Goal: Transaction & Acquisition: Book appointment/travel/reservation

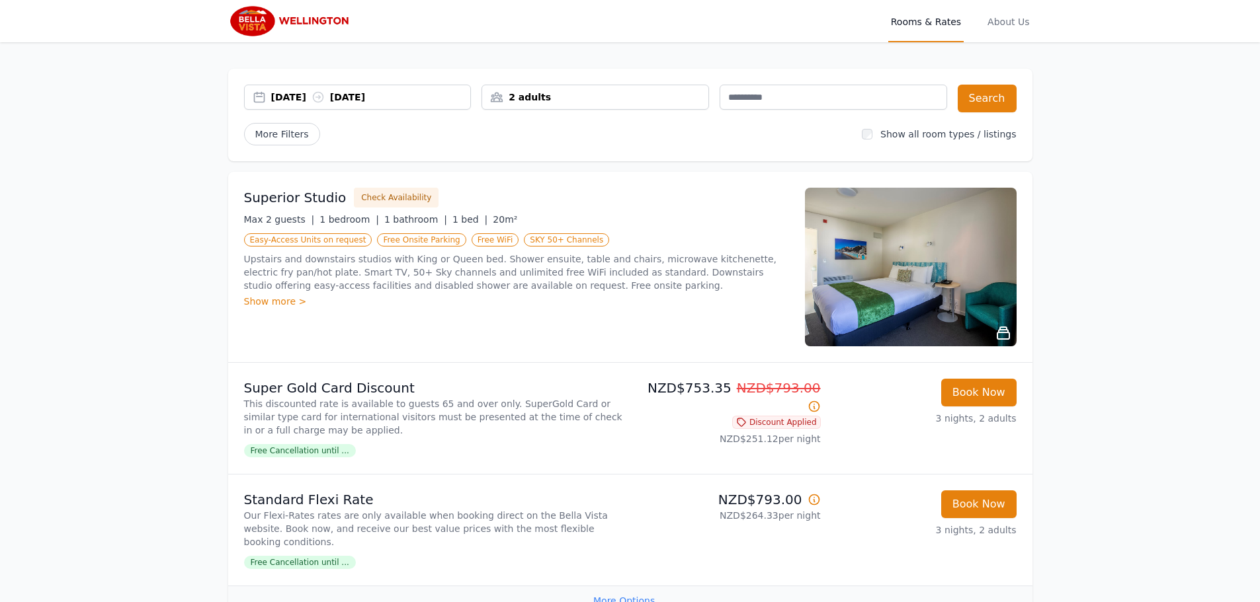
click at [546, 92] on div "2 adults" at bounding box center [595, 97] width 226 height 13
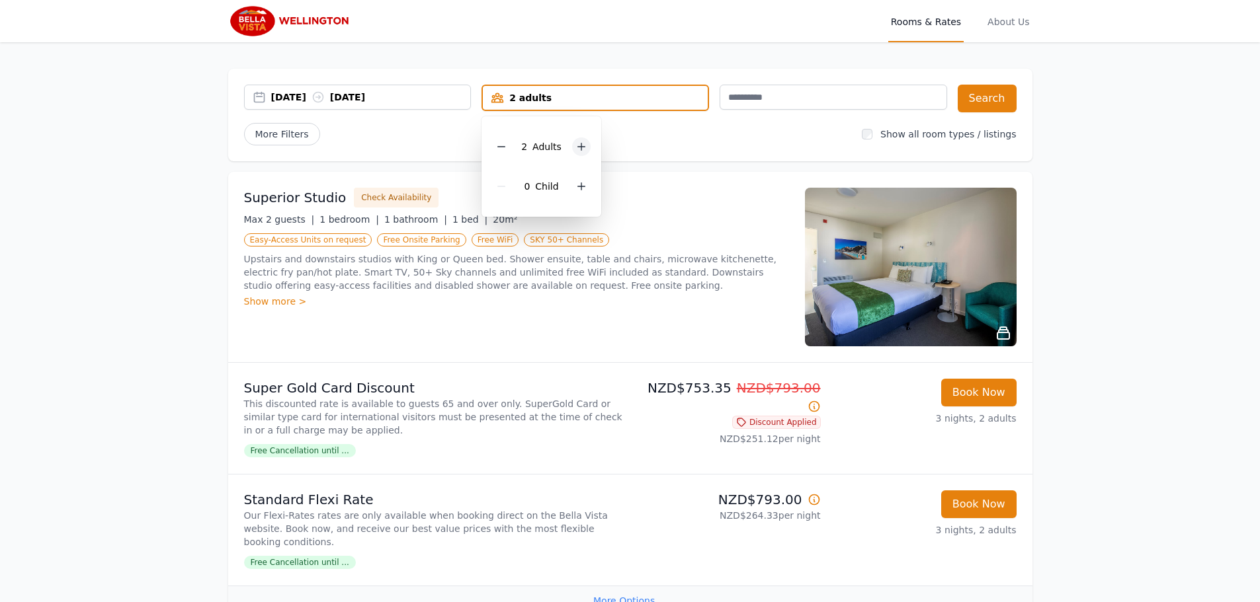
click at [582, 151] on icon at bounding box center [581, 147] width 11 height 11
click at [643, 146] on div "[DATE] [DATE] 4 adults 4 Adult s 0 Child Search More Filters Show all room type…" at bounding box center [630, 115] width 804 height 93
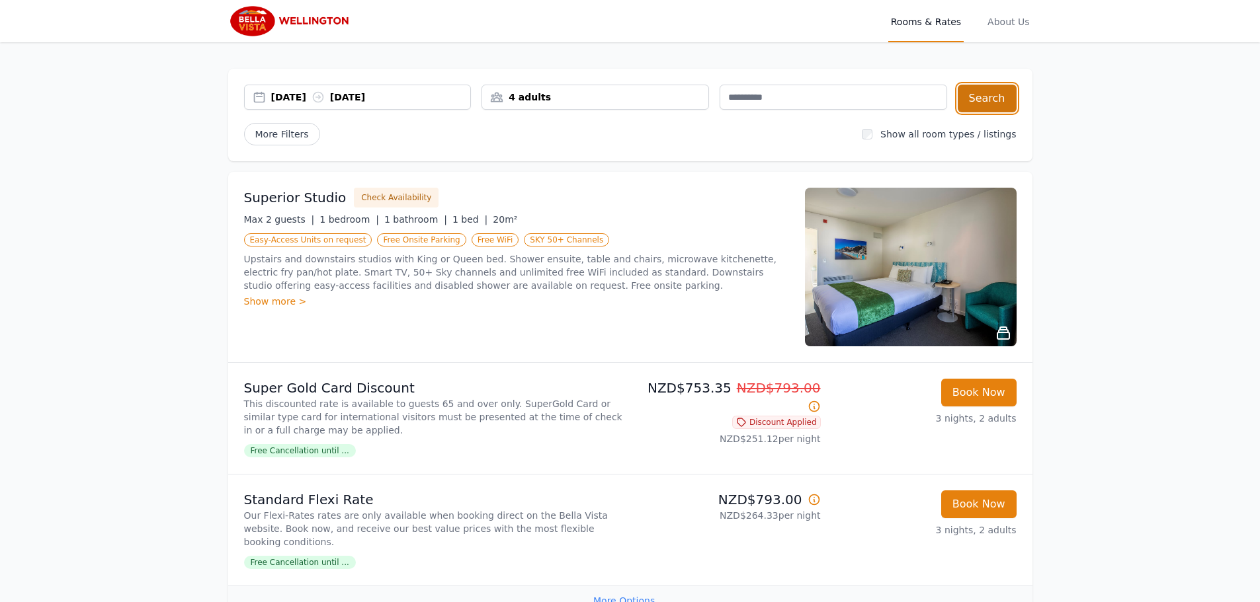
click at [1012, 108] on button "Search" at bounding box center [987, 99] width 59 height 28
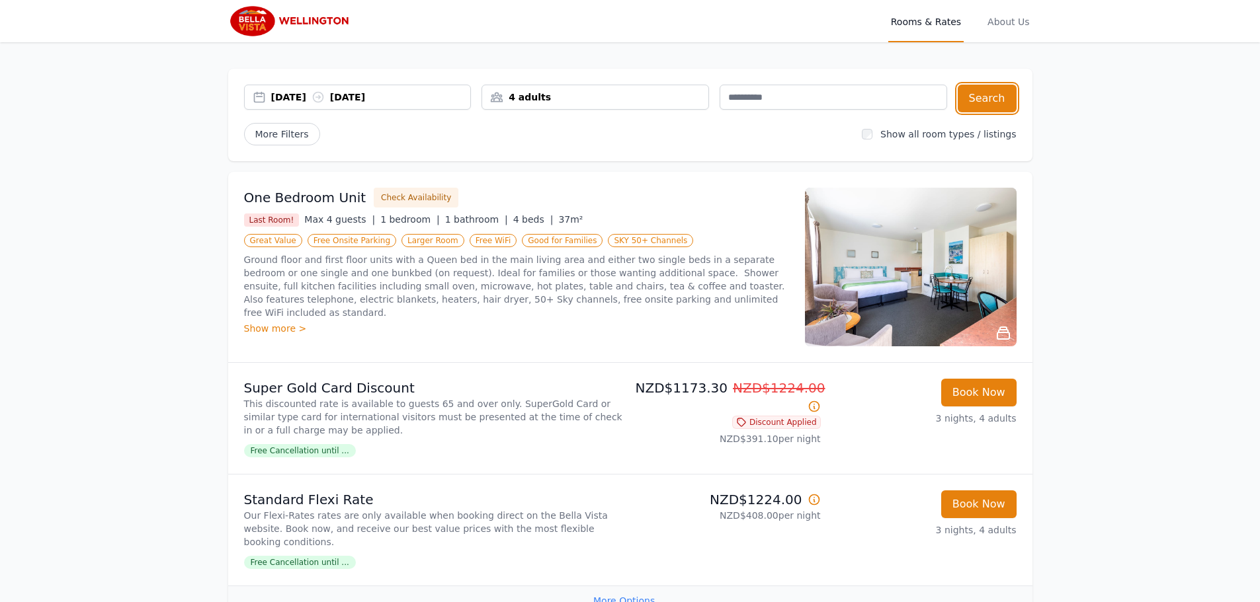
click at [325, 95] on icon at bounding box center [317, 97] width 13 height 13
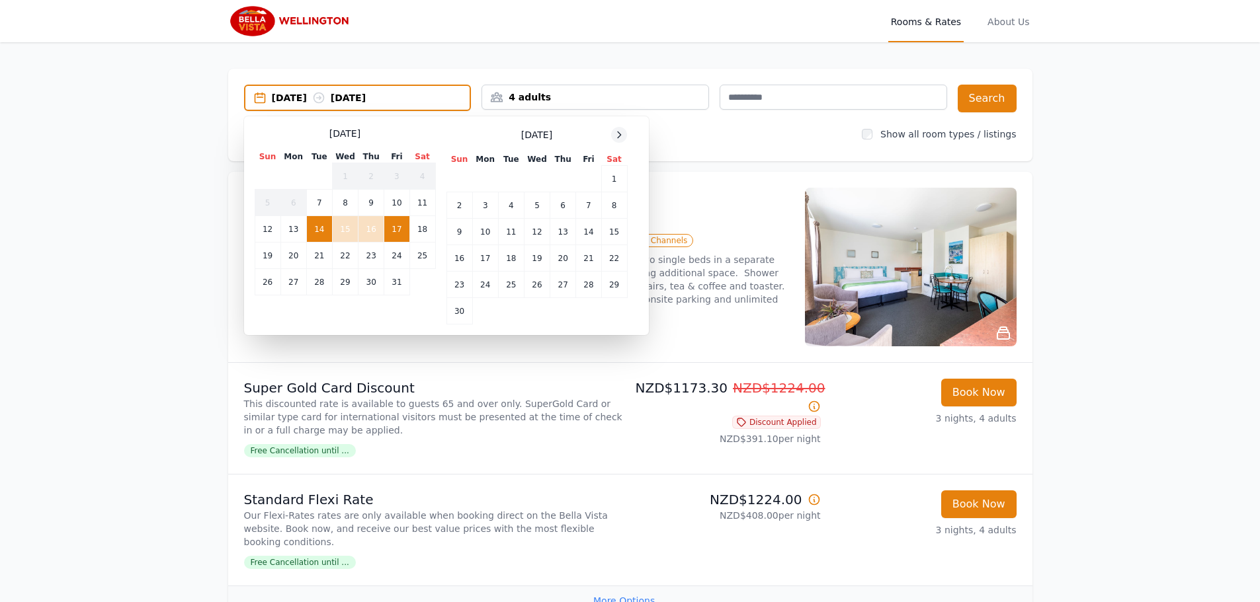
click at [619, 127] on div at bounding box center [619, 135] width 16 height 16
click at [532, 282] on td "31" at bounding box center [537, 285] width 26 height 26
click at [622, 140] on icon at bounding box center [619, 135] width 11 height 11
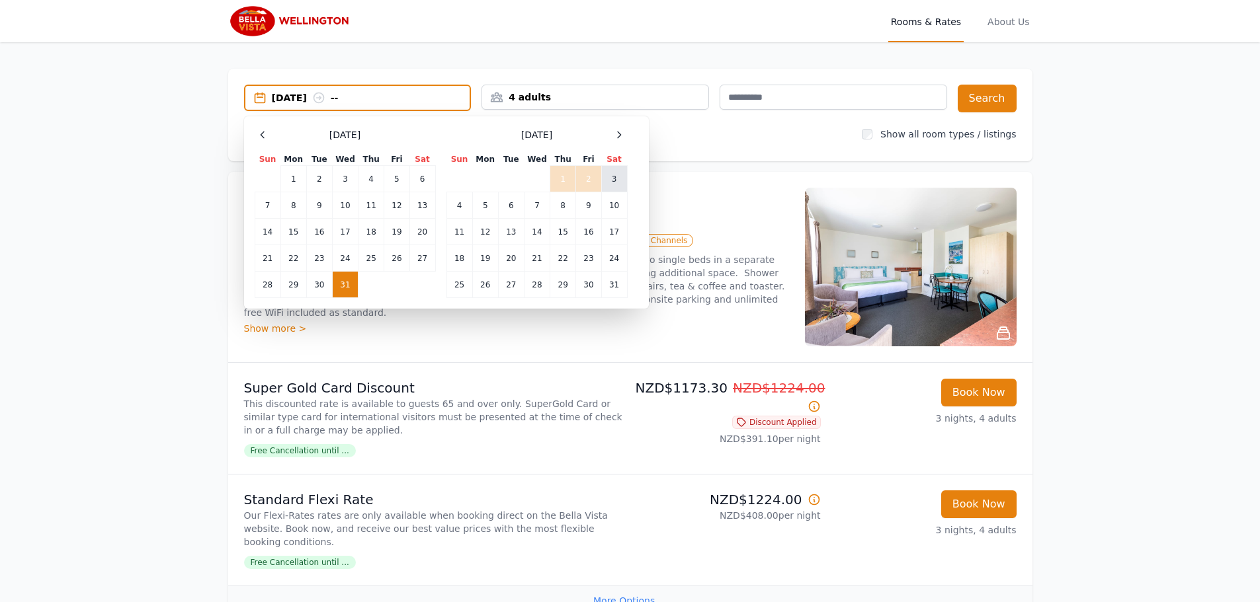
click at [608, 181] on td "3" at bounding box center [614, 179] width 26 height 26
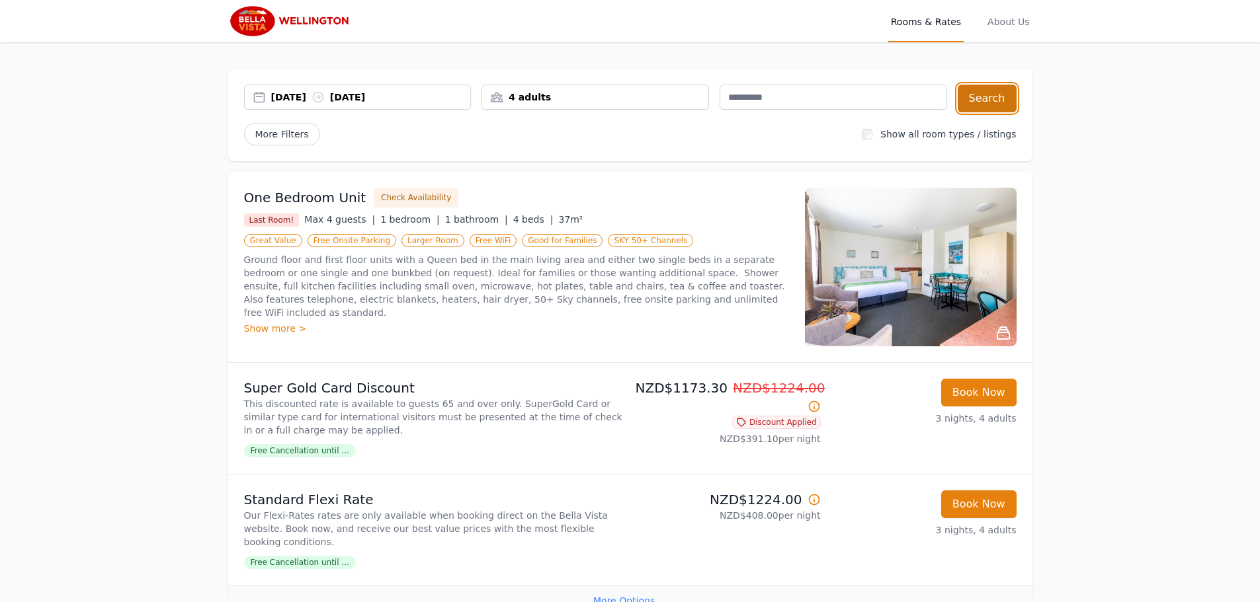
click at [989, 98] on button "Search" at bounding box center [987, 99] width 59 height 28
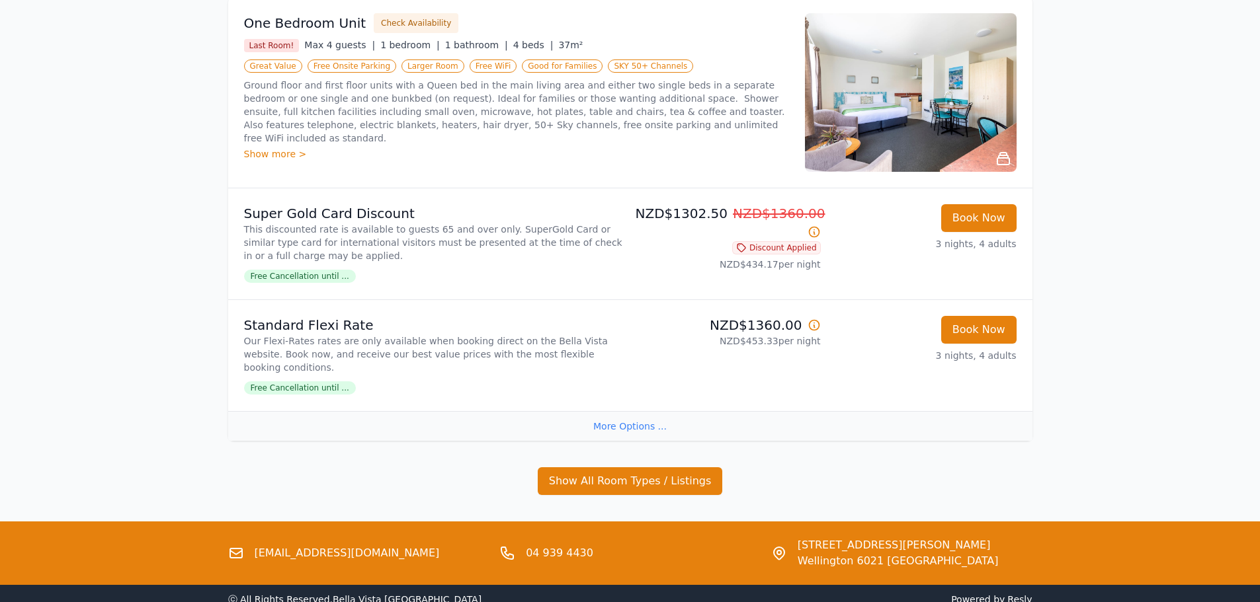
scroll to position [237, 0]
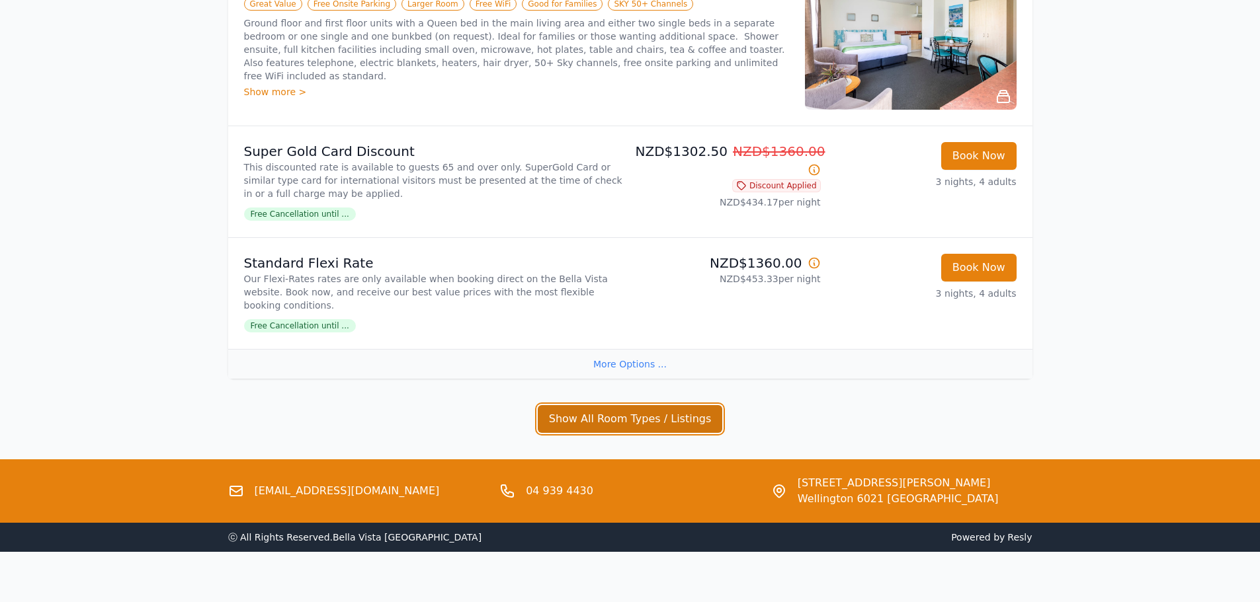
click at [650, 409] on button "Show All Room Types / Listings" at bounding box center [630, 419] width 185 height 28
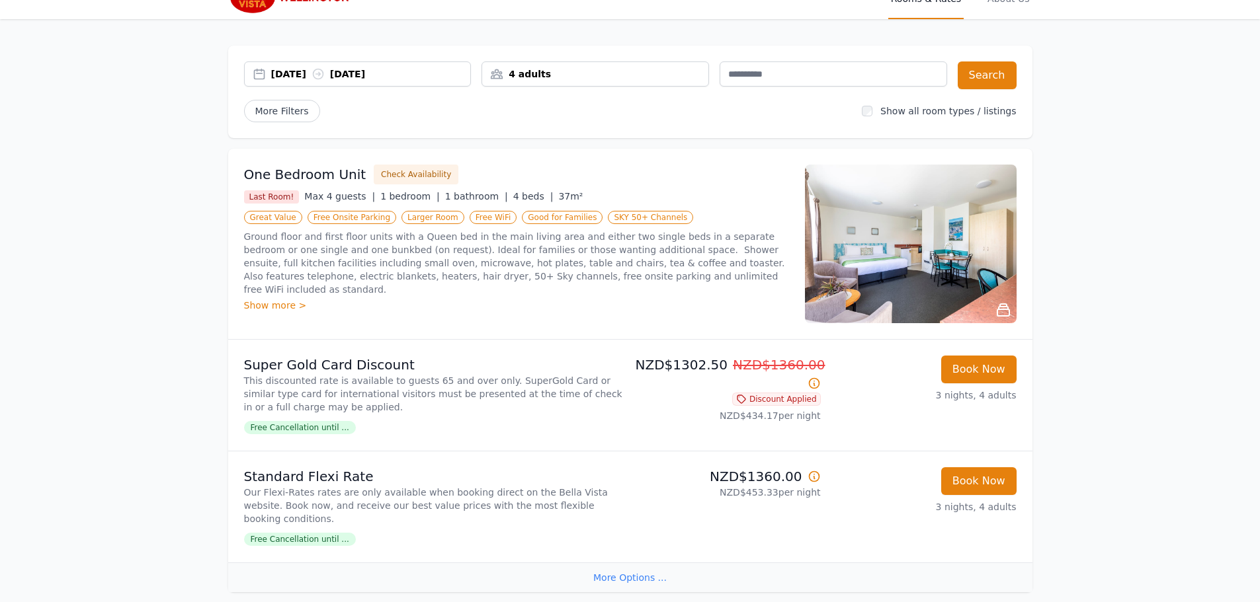
scroll to position [21, 0]
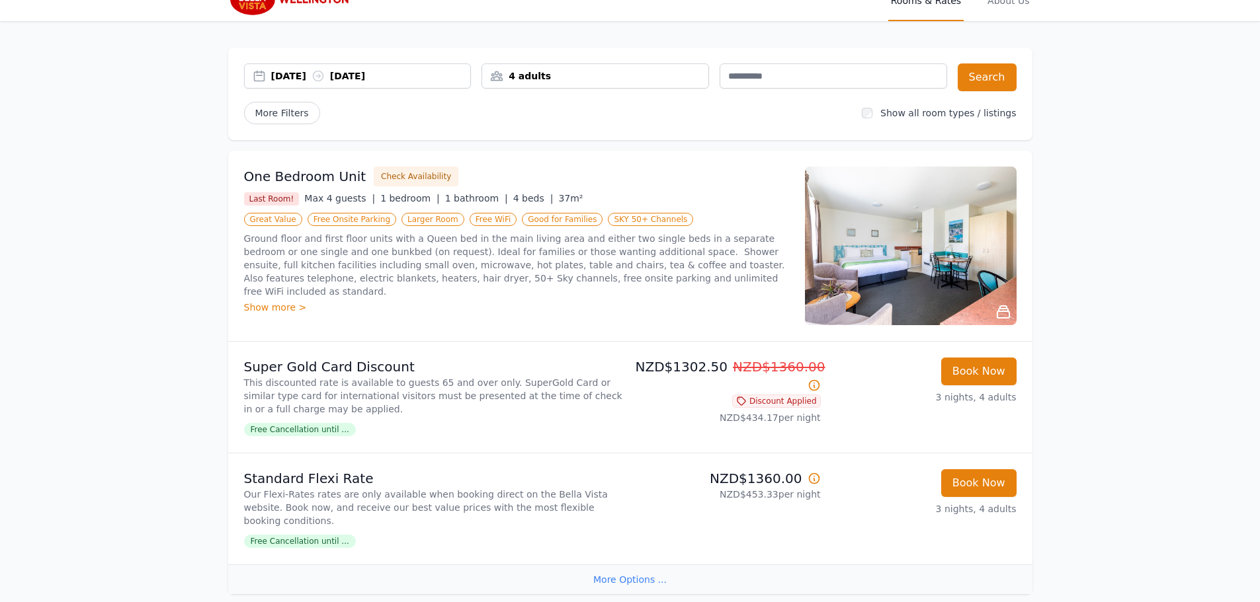
click at [287, 301] on div "Show more >" at bounding box center [516, 307] width 545 height 13
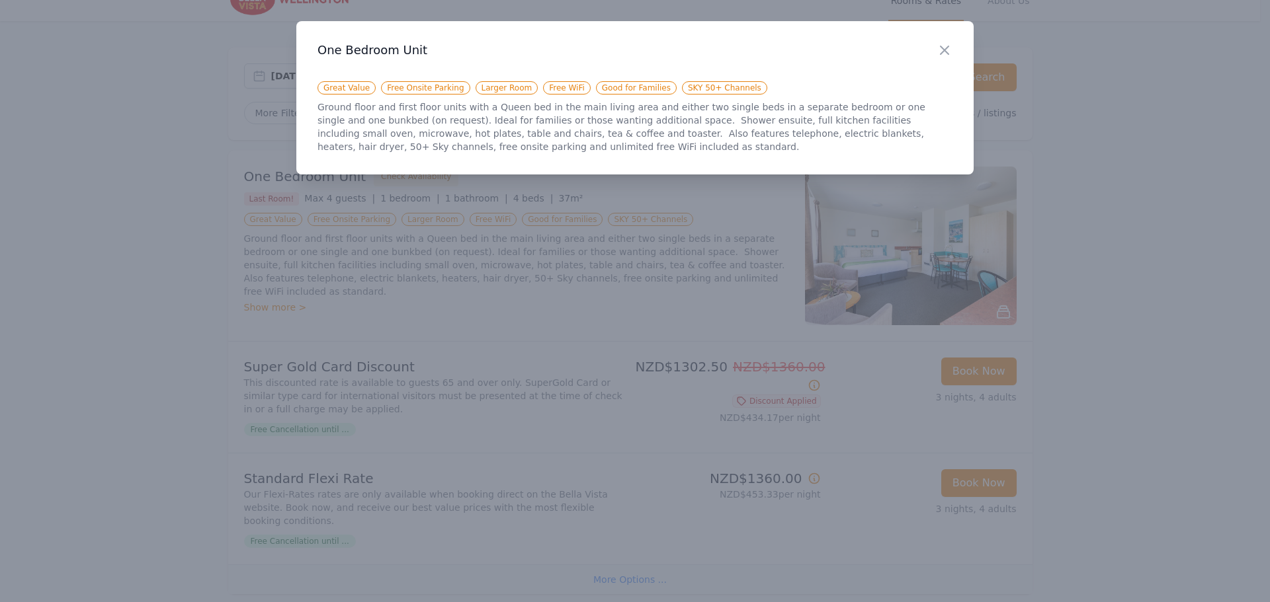
click at [949, 46] on icon "button" at bounding box center [944, 50] width 16 height 16
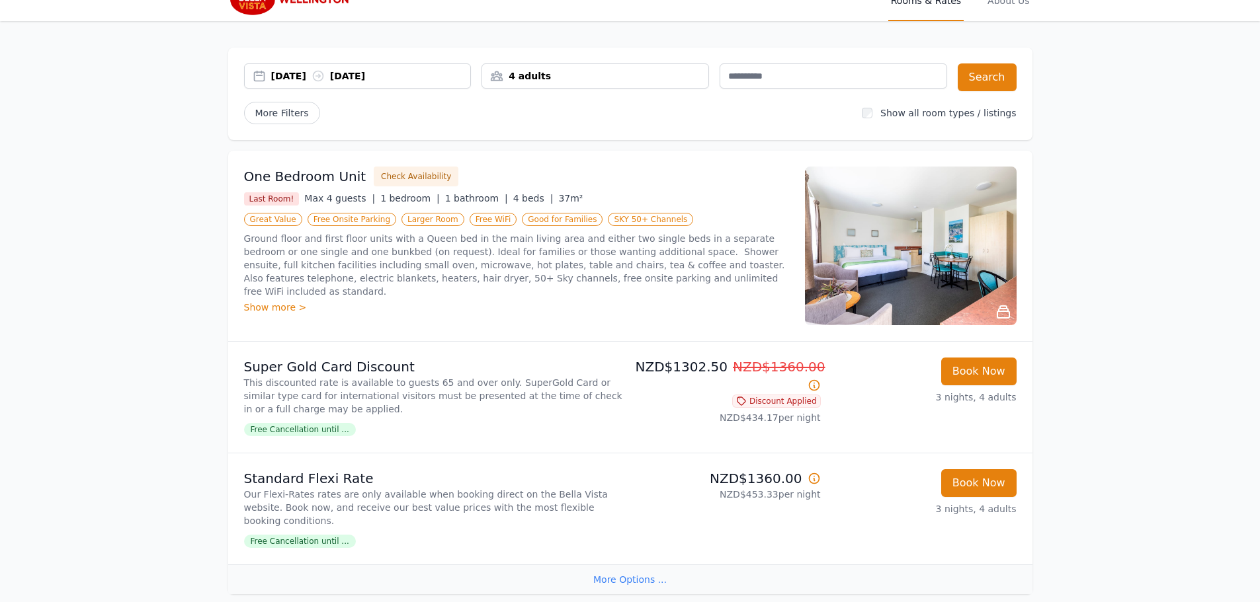
click at [989, 266] on img at bounding box center [911, 246] width 212 height 159
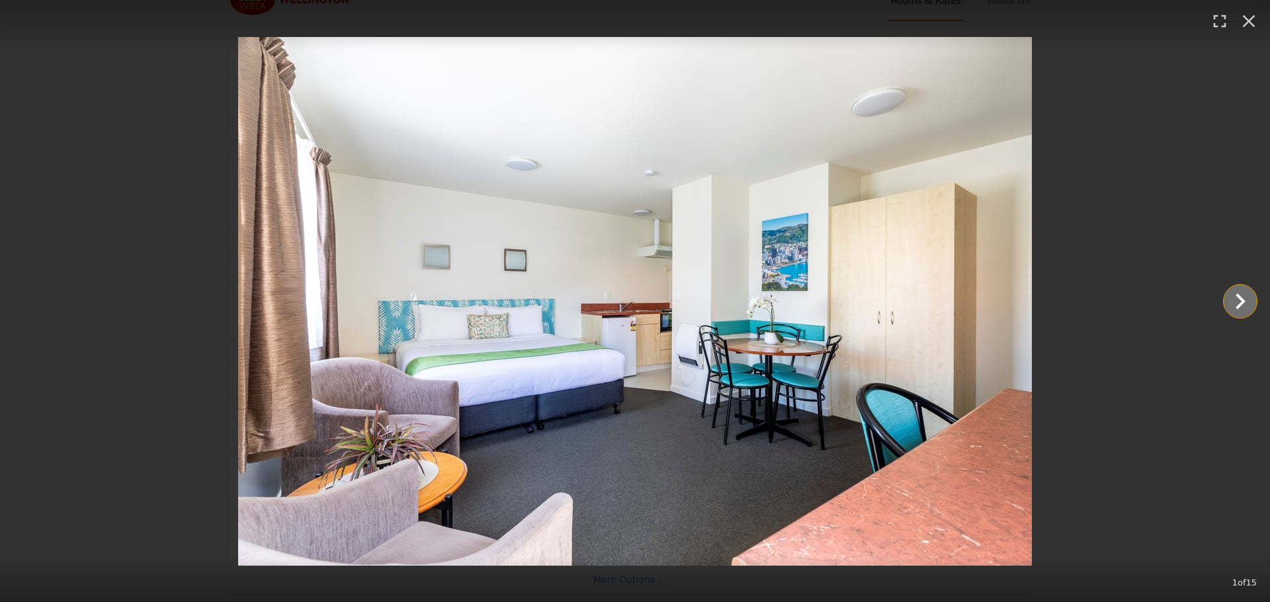
click at [1246, 295] on icon "Show slide 2 of 15" at bounding box center [1240, 302] width 32 height 32
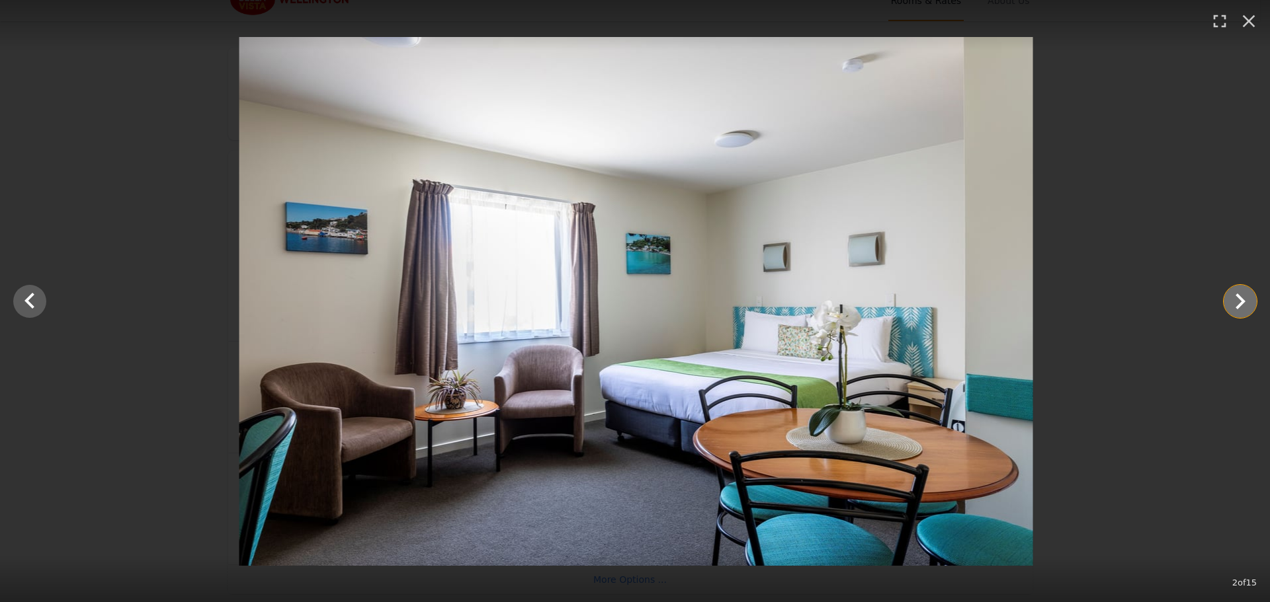
click at [1246, 295] on icon "Show slide 3 of 15" at bounding box center [1240, 302] width 32 height 32
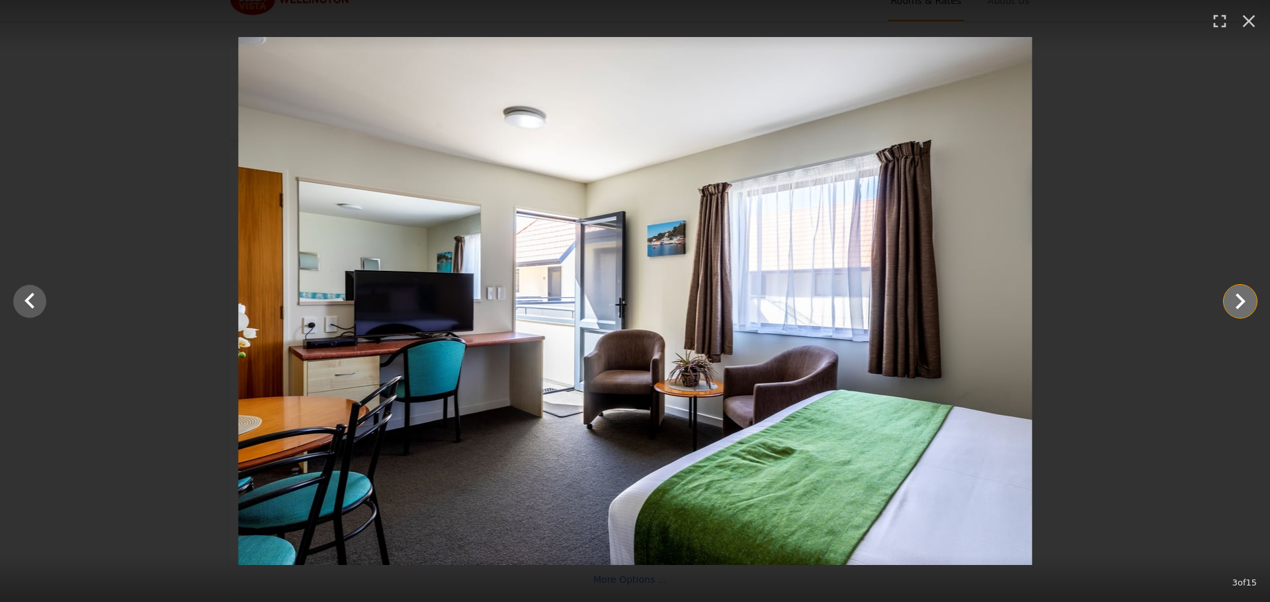
click at [1246, 295] on icon "Show slide 4 of 15" at bounding box center [1240, 302] width 32 height 32
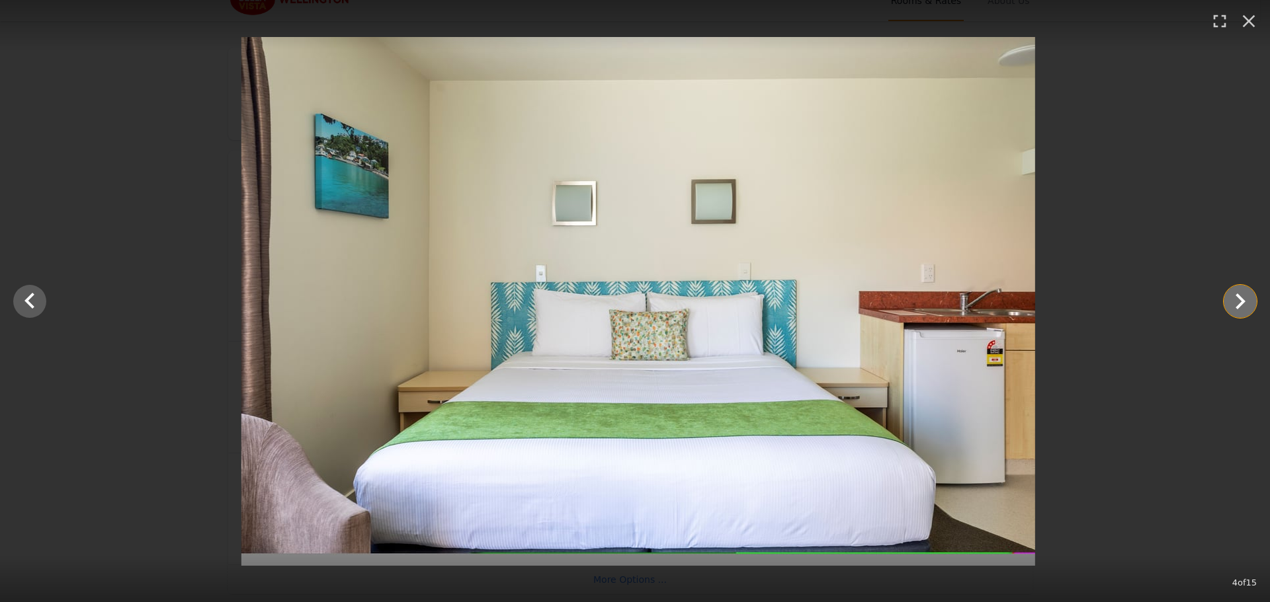
click at [1245, 295] on icon "Show slide 5 of 15" at bounding box center [1240, 302] width 32 height 32
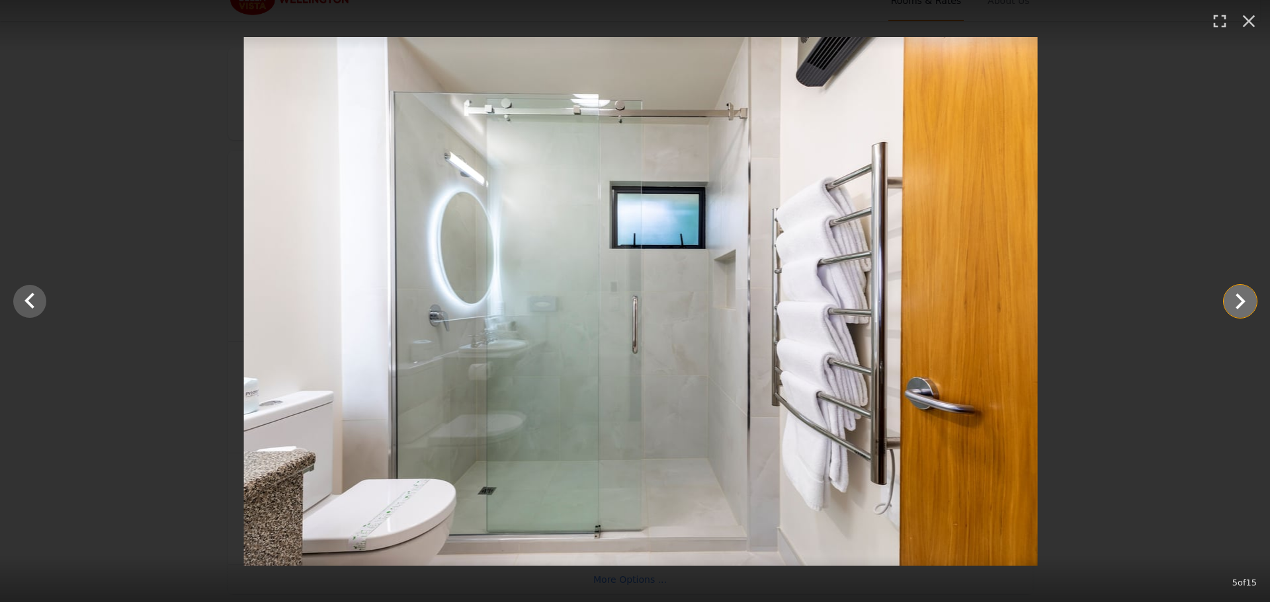
click at [1243, 294] on icon "Show slide 6 of 15" at bounding box center [1240, 302] width 32 height 32
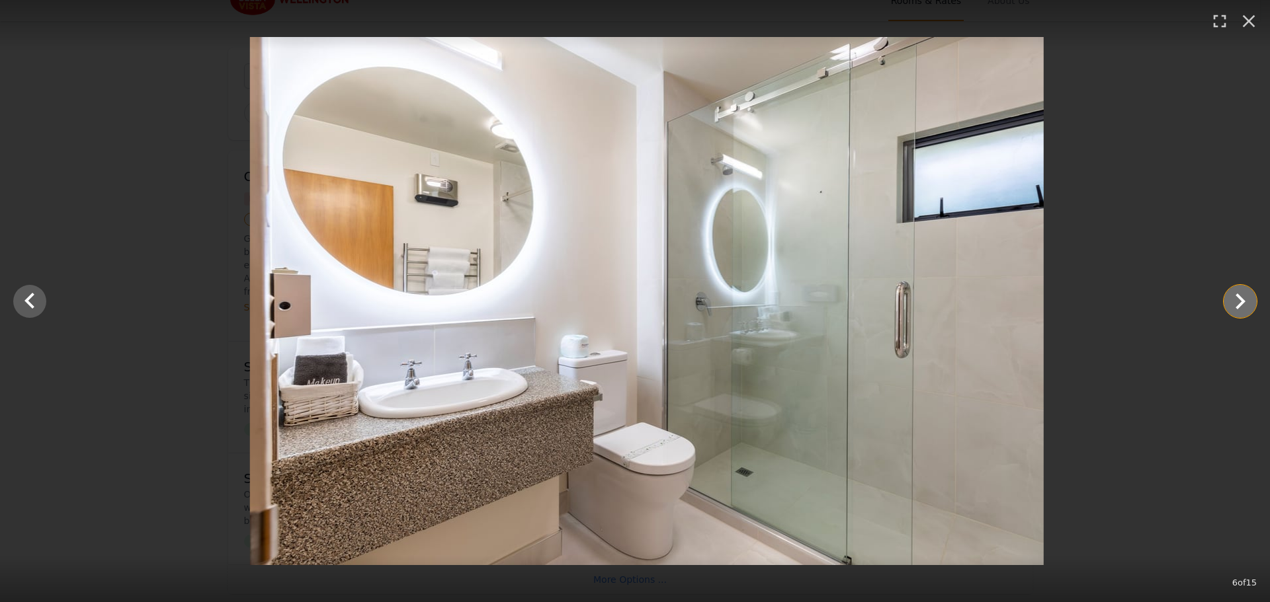
click at [1241, 293] on icon "Show slide 7 of 15" at bounding box center [1240, 302] width 32 height 32
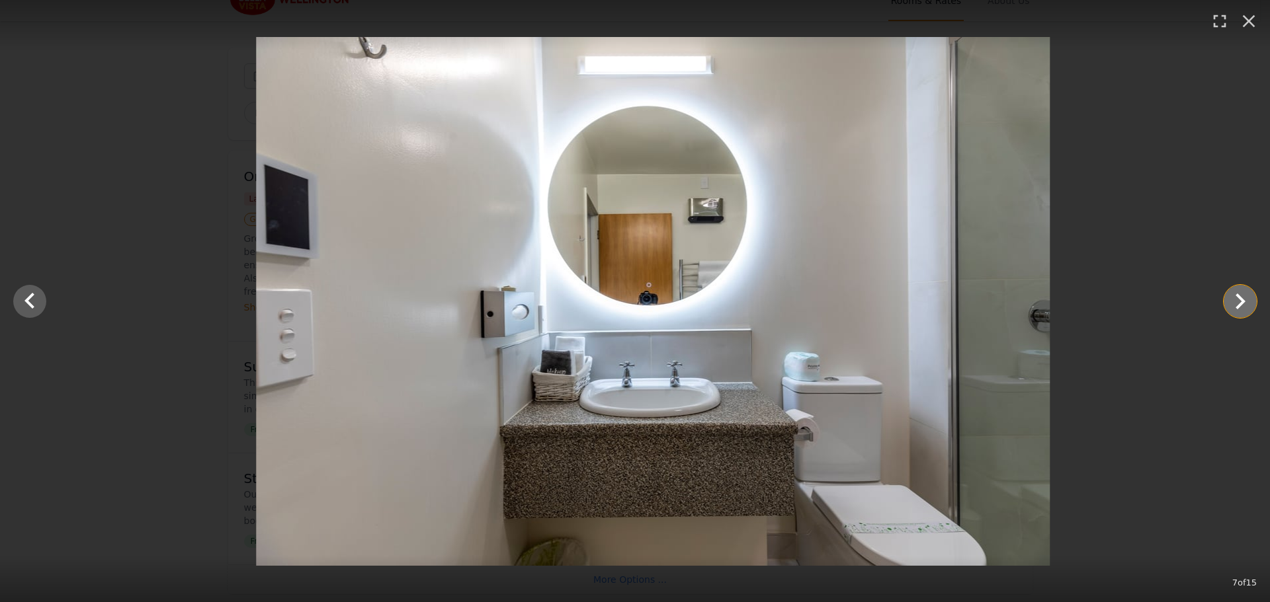
click at [1238, 292] on icon "Show slide 8 of 15" at bounding box center [1240, 302] width 32 height 32
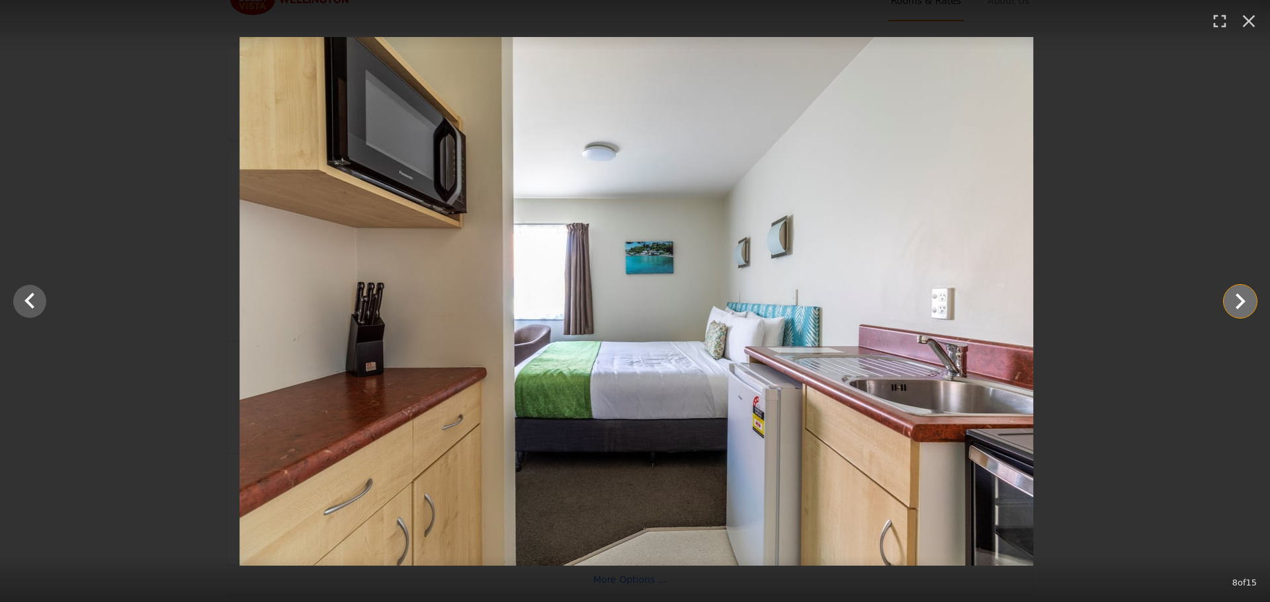
click at [1235, 290] on icon "Show slide 9 of 15" at bounding box center [1240, 302] width 32 height 32
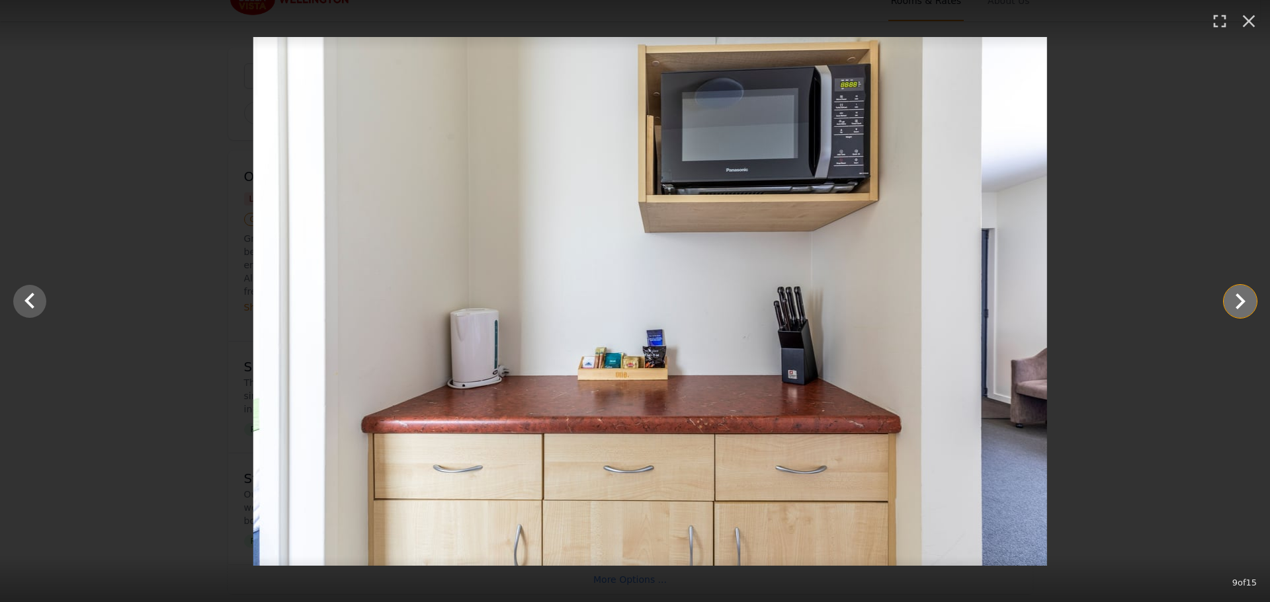
click at [1235, 290] on icon "Show slide 10 of 15" at bounding box center [1240, 302] width 32 height 32
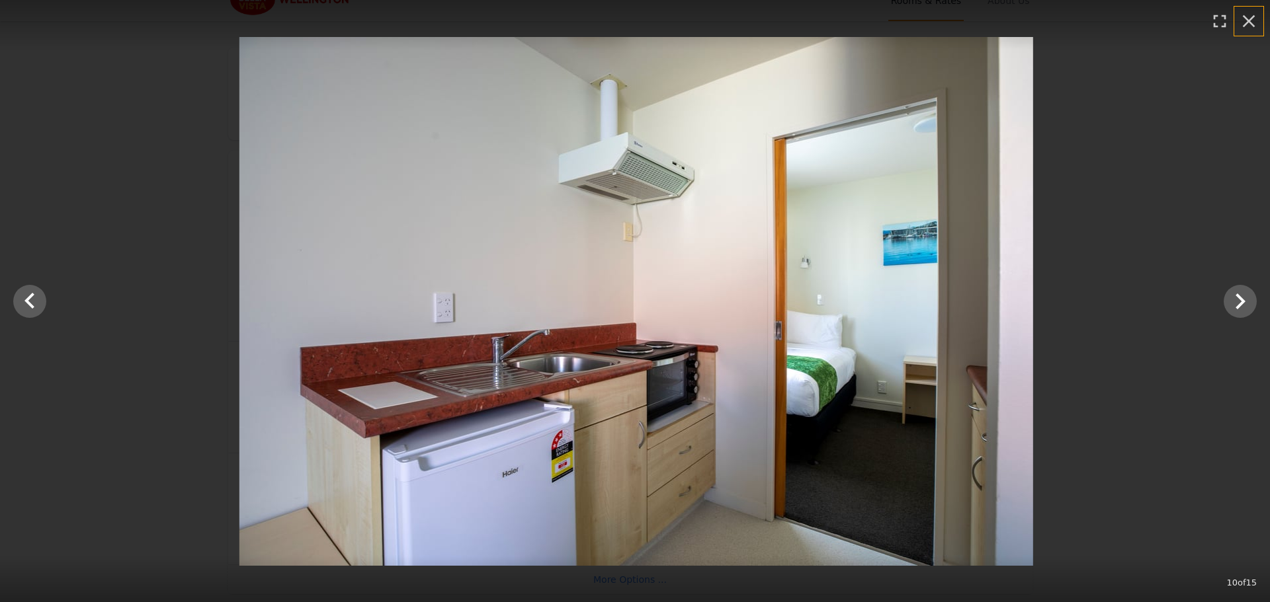
drag, startPoint x: 1247, startPoint y: 22, endPoint x: 1243, endPoint y: 28, distance: 6.8
click at [1247, 22] on icon "button" at bounding box center [1248, 21] width 21 height 21
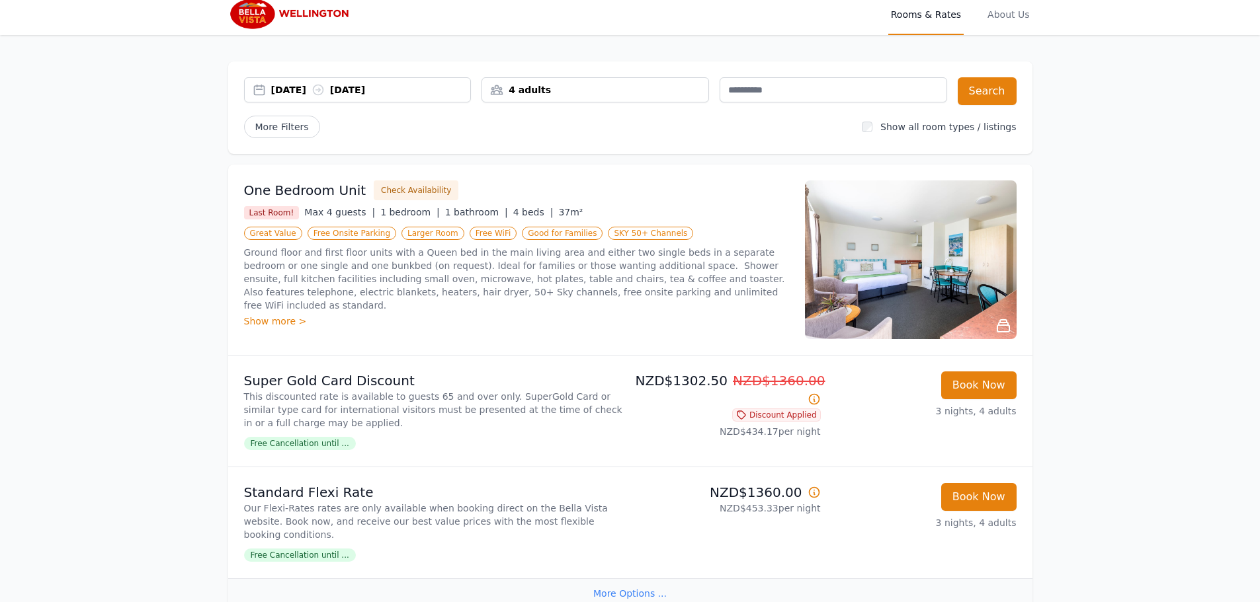
scroll to position [0, 0]
